Goal: Check status: Check status

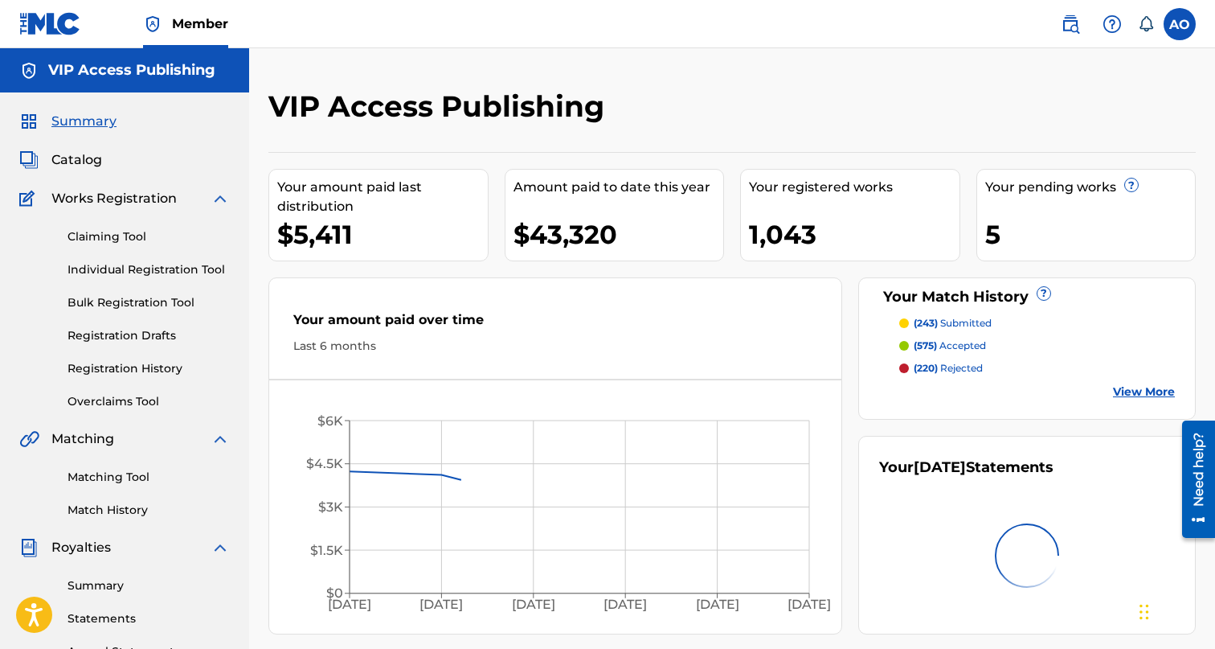
click at [104, 170] on div "Summary Catalog Works Registration Claiming Tool Individual Registration Tool B…" at bounding box center [124, 505] width 249 height 827
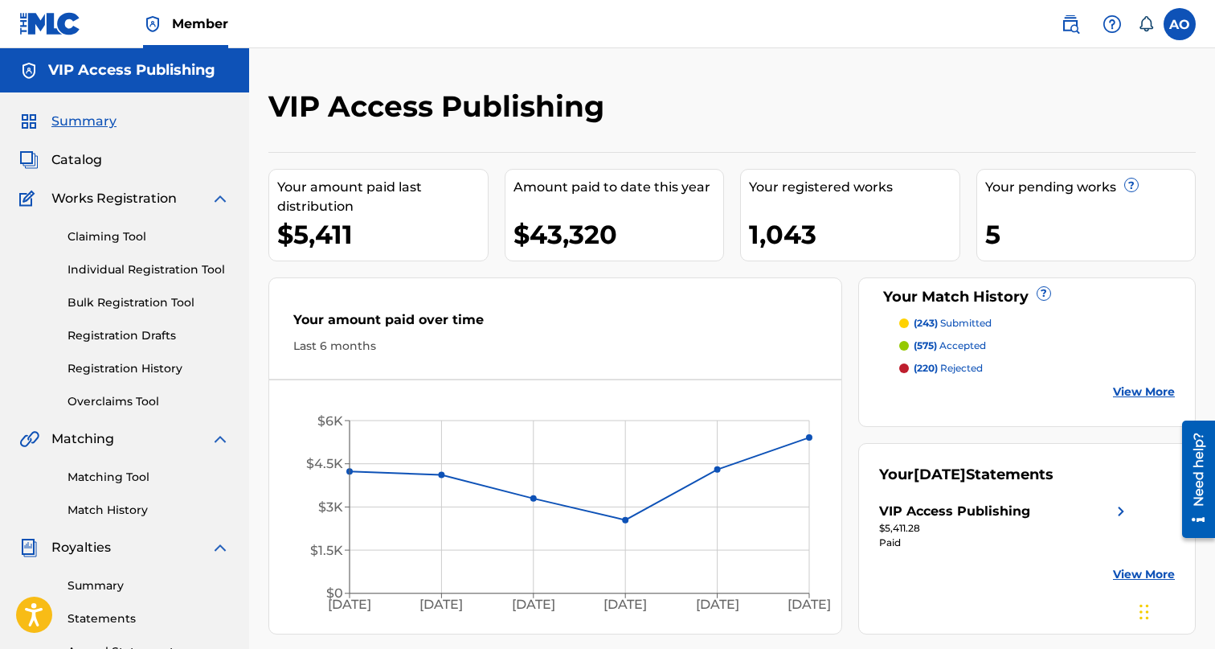
click at [150, 370] on link "Registration History" at bounding box center [149, 368] width 162 height 17
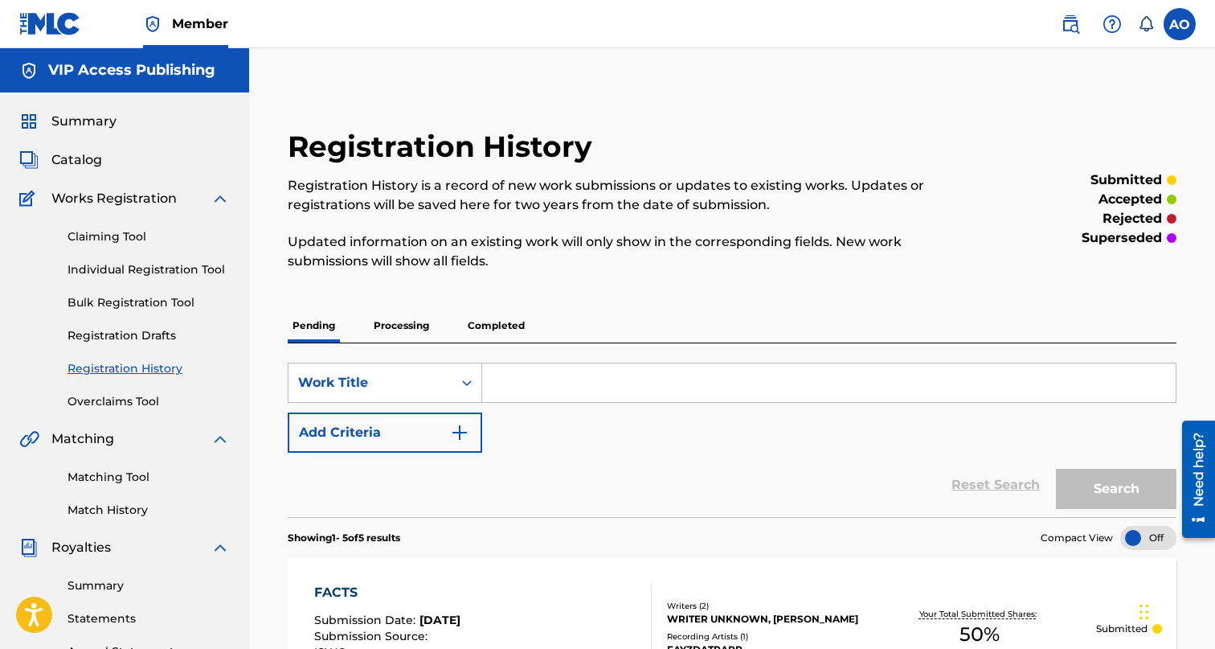
click at [402, 340] on p "Processing" at bounding box center [401, 326] width 65 height 34
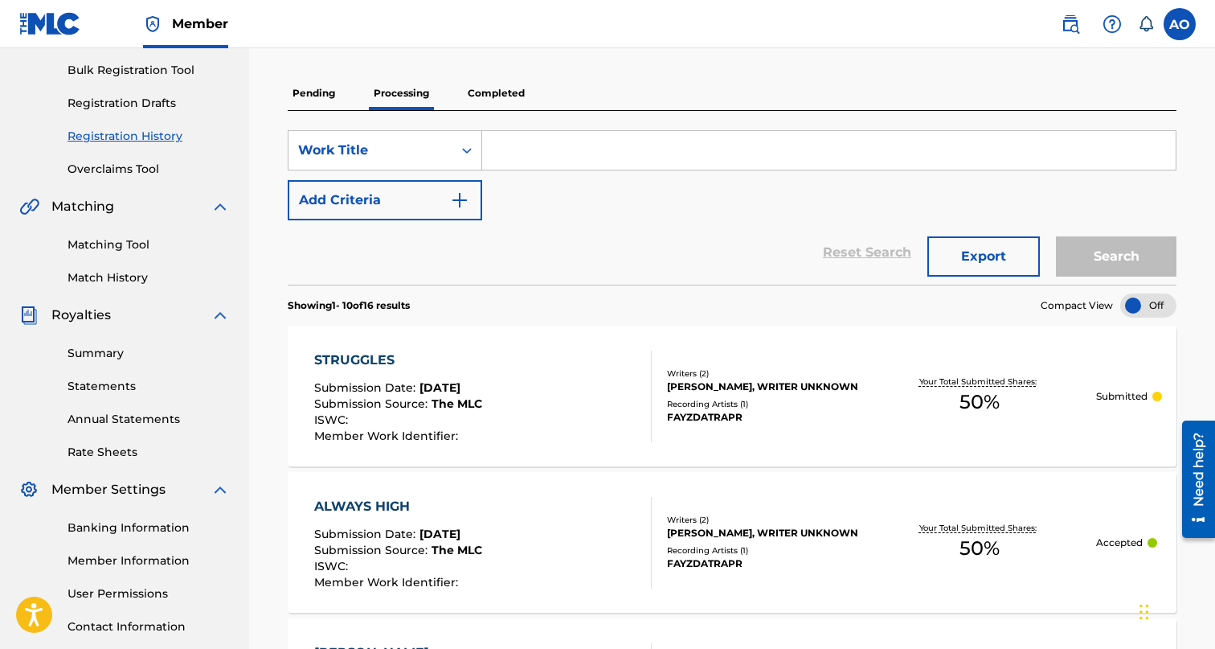
scroll to position [130, 0]
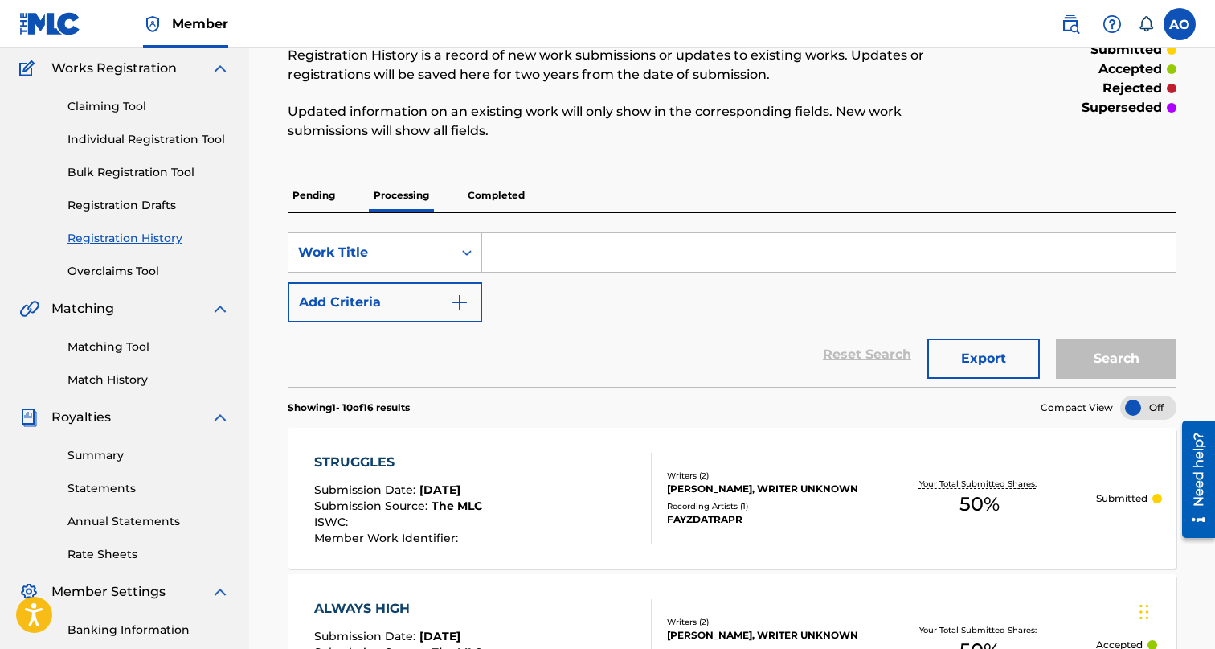
click at [306, 201] on p "Pending" at bounding box center [314, 195] width 52 height 34
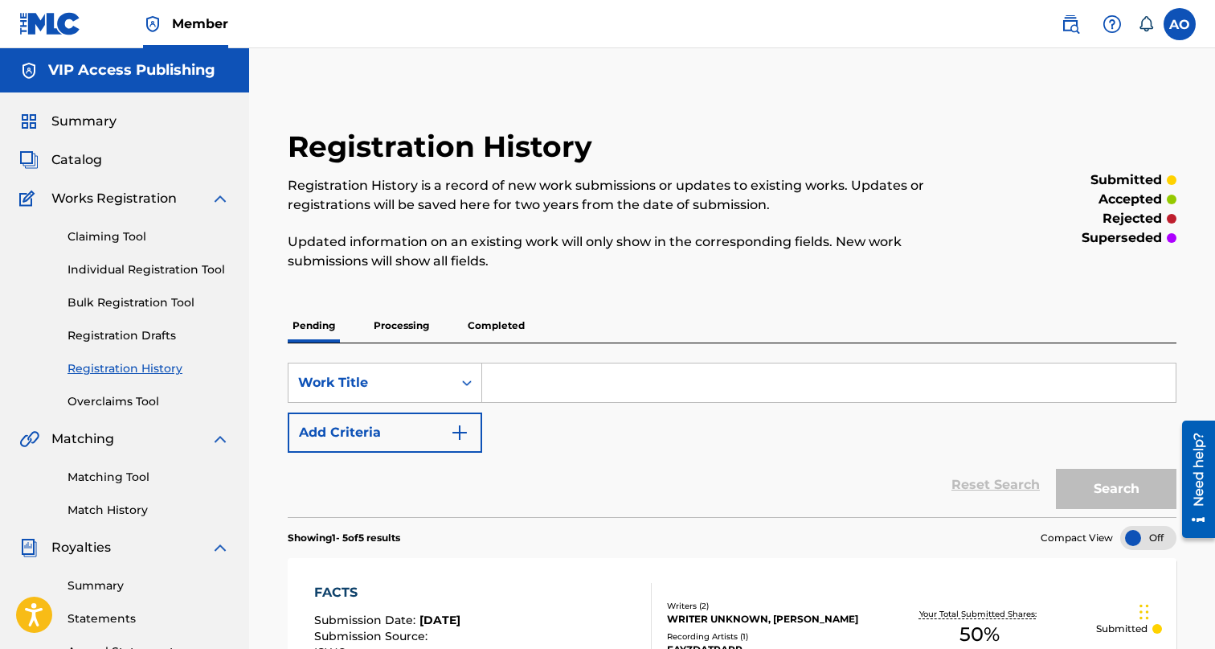
click at [485, 328] on p "Completed" at bounding box center [496, 326] width 67 height 34
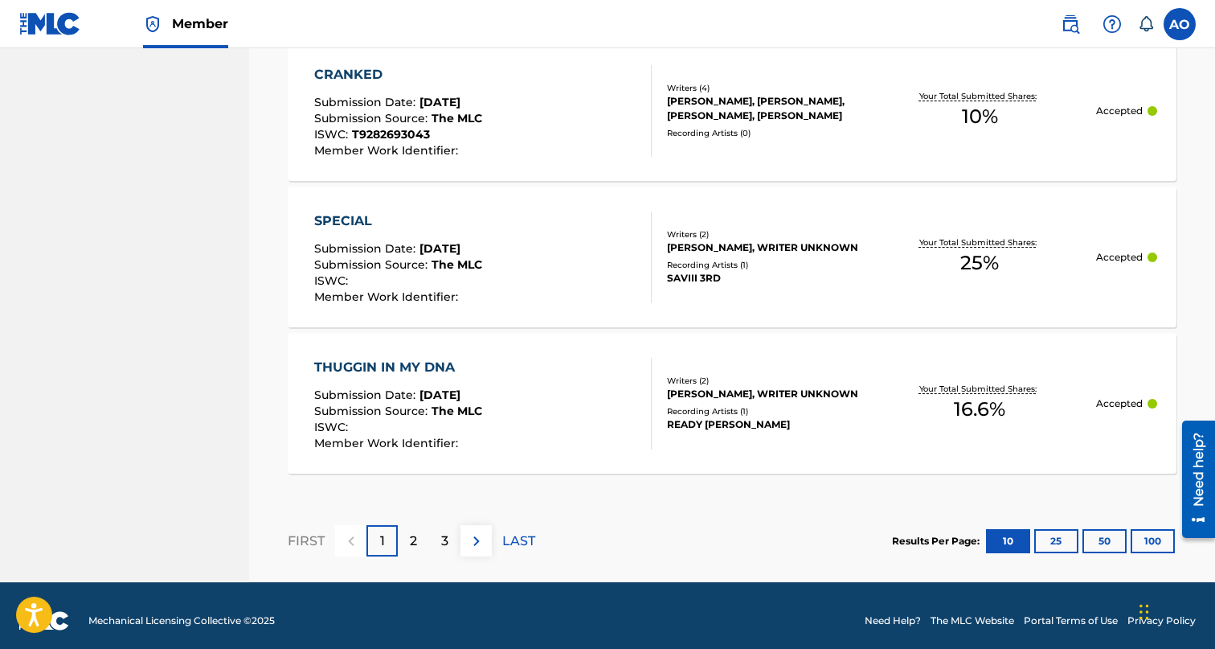
scroll to position [1611, 0]
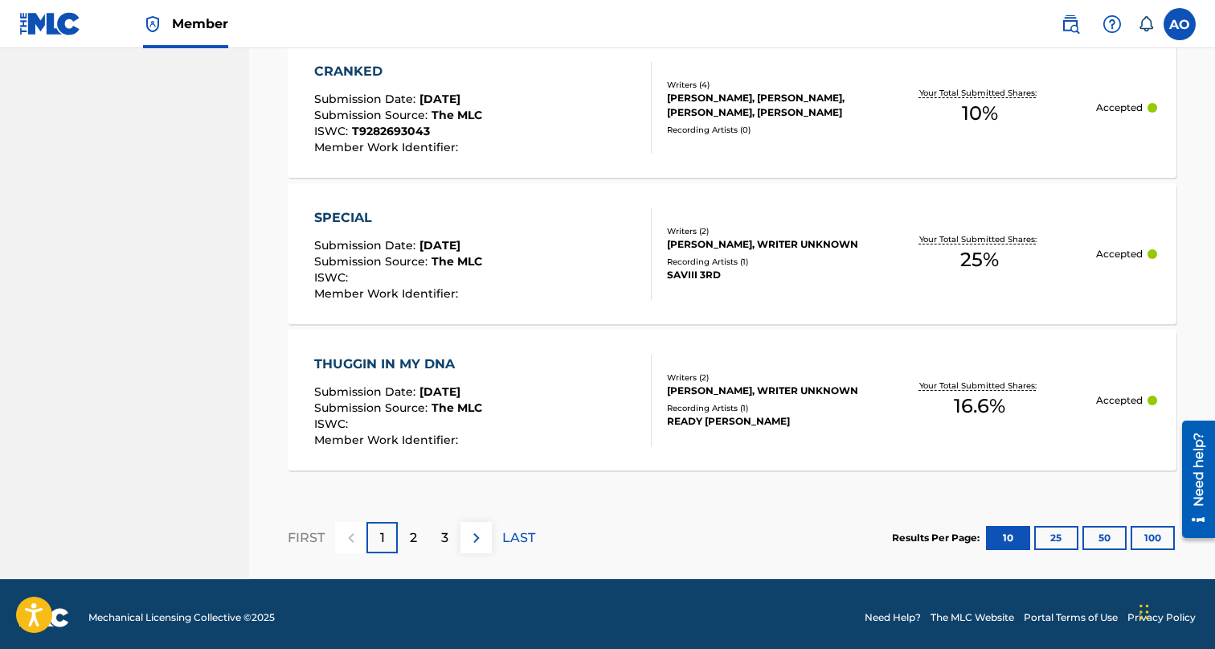
click at [416, 547] on p "2" at bounding box center [413, 537] width 7 height 19
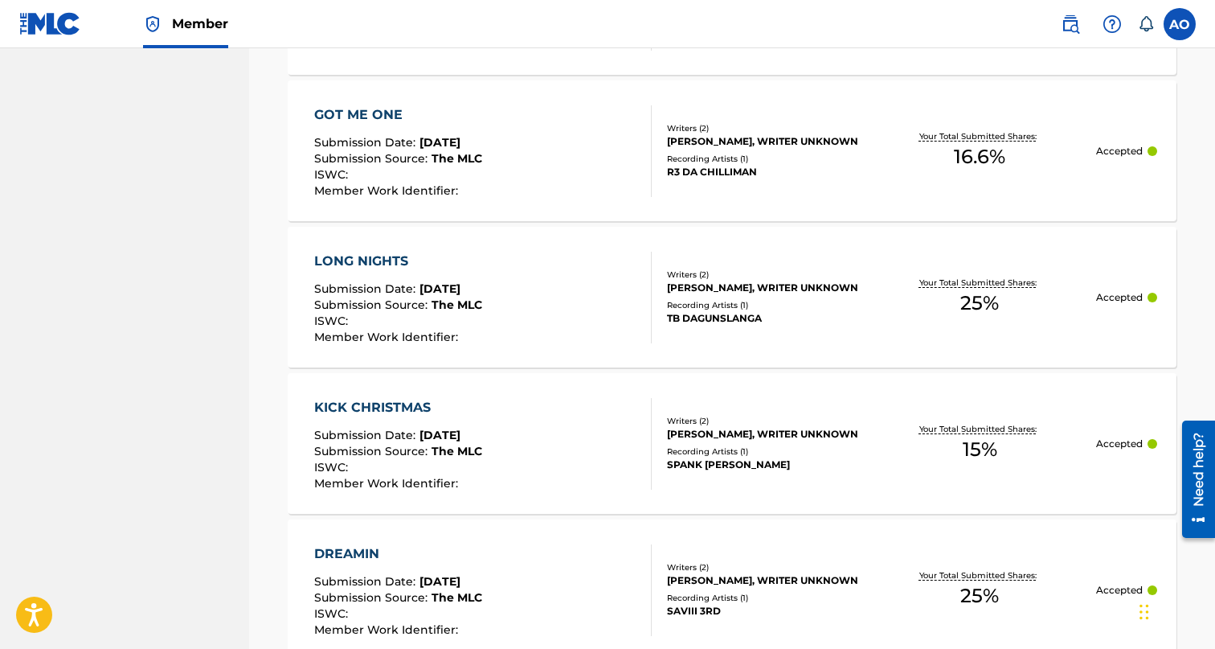
scroll to position [1618, 0]
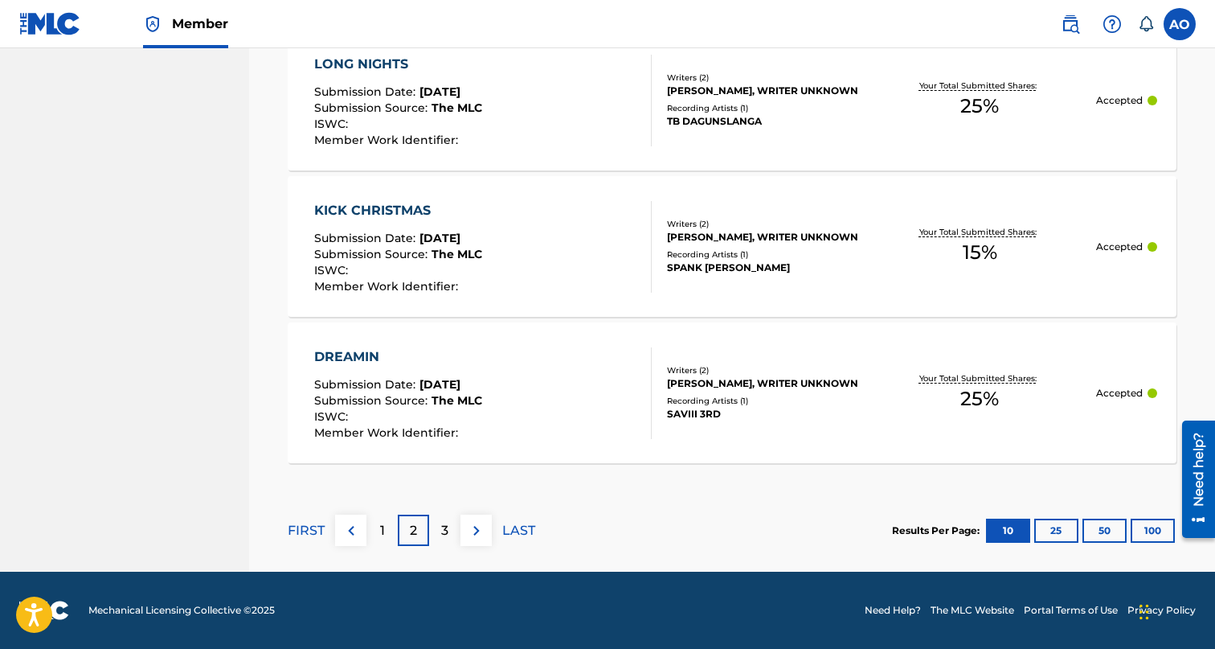
click at [445, 530] on p "3" at bounding box center [444, 530] width 7 height 19
click at [451, 531] on div "4" at bounding box center [444, 529] width 31 height 31
click at [452, 522] on div "5" at bounding box center [444, 529] width 31 height 31
click at [447, 515] on div "6" at bounding box center [444, 529] width 31 height 31
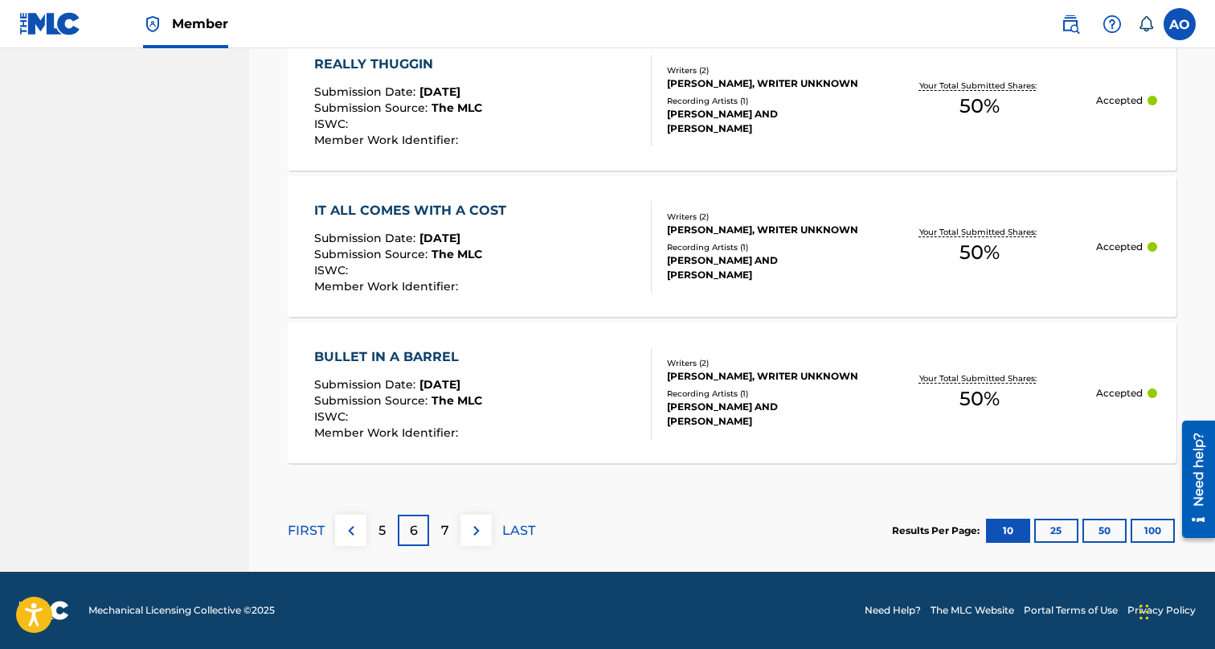
click at [457, 526] on div "7" at bounding box center [444, 529] width 31 height 31
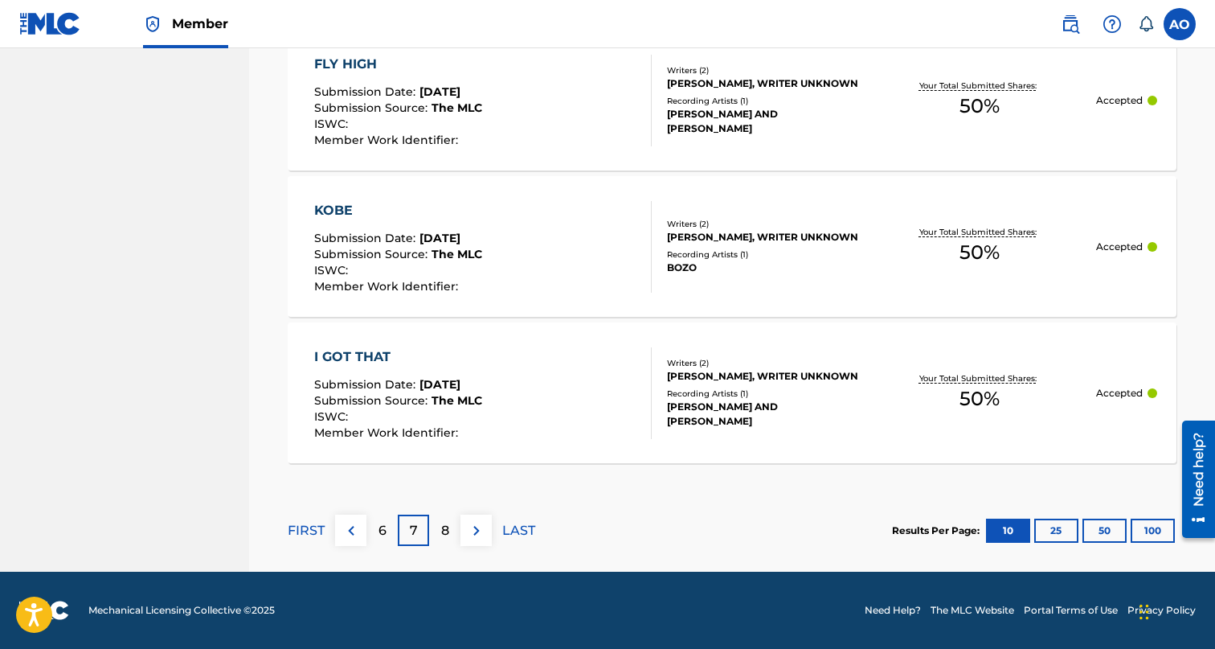
click at [445, 531] on p "8" at bounding box center [445, 530] width 8 height 19
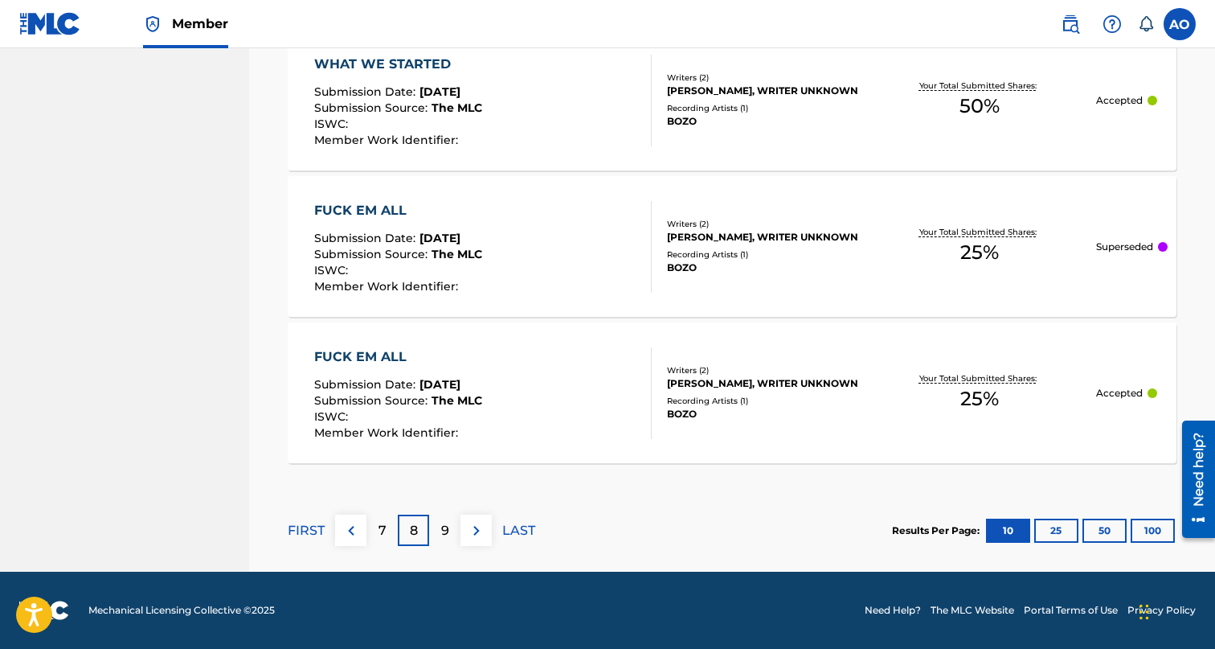
click at [451, 526] on div "9" at bounding box center [444, 529] width 31 height 31
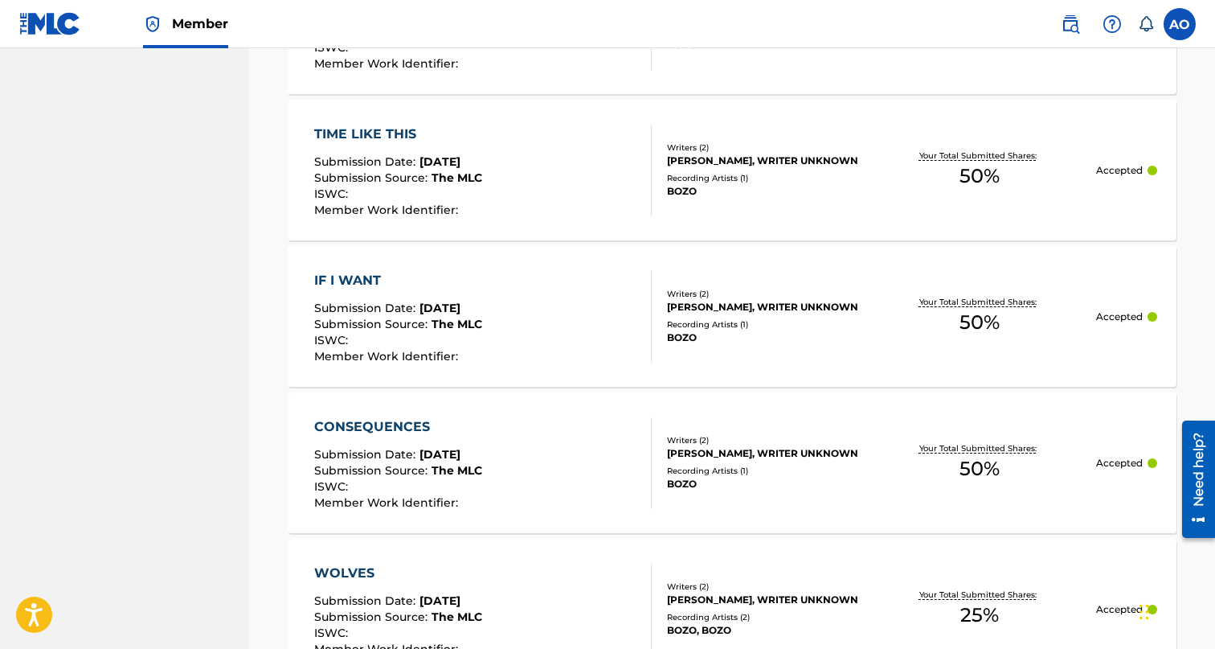
scroll to position [1618, 0]
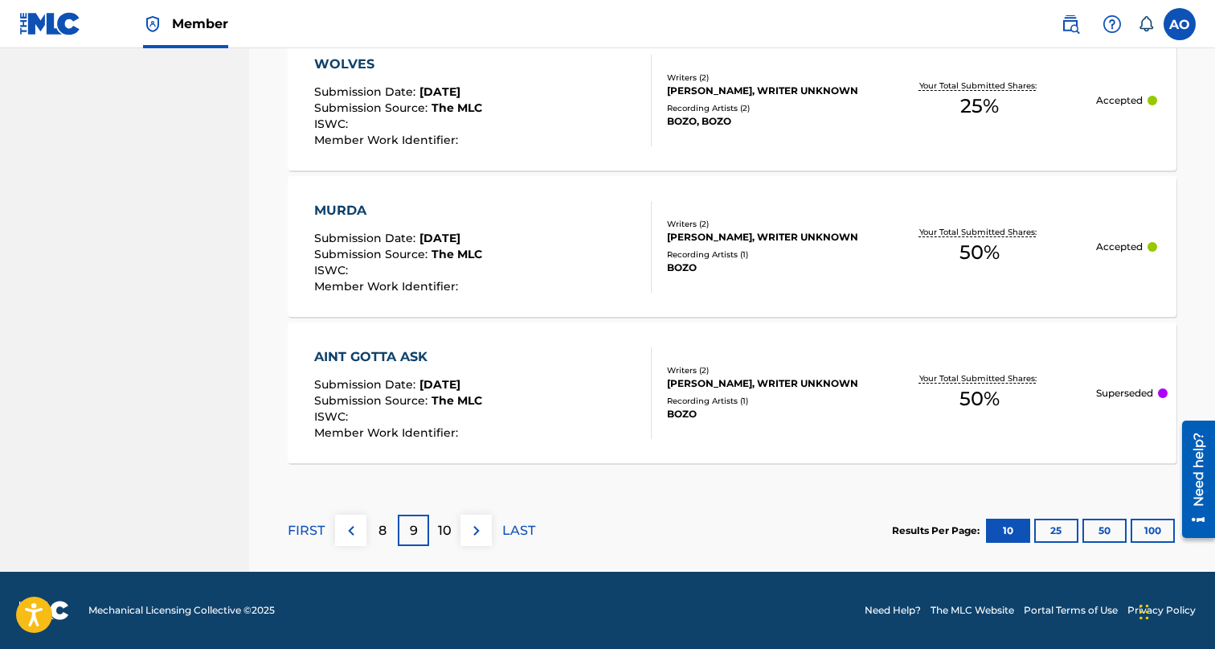
click at [445, 535] on p "10" at bounding box center [445, 530] width 14 height 19
